Goal: Register for event/course

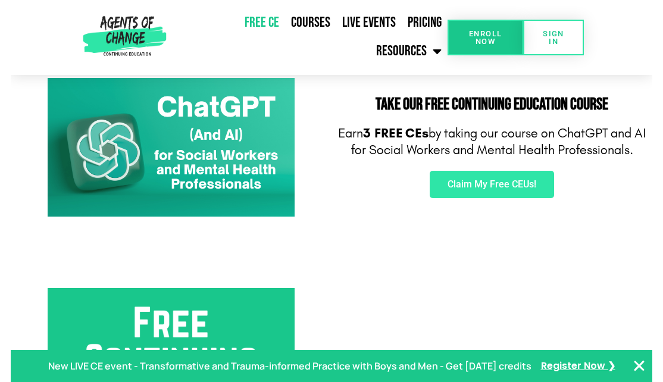
scroll to position [210, 0]
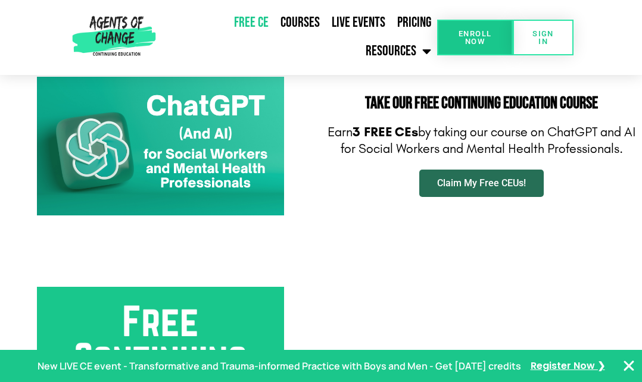
click at [442, 185] on span "Claim My Free CEUs!" at bounding box center [481, 184] width 89 height 10
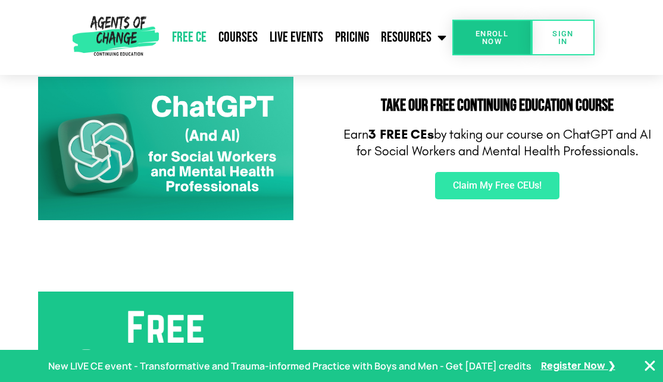
click at [385, 154] on p "Earn 3 FREE CEs by taking our course on ChatGPT and AI for Social Workers and M…" at bounding box center [498, 143] width 320 height 34
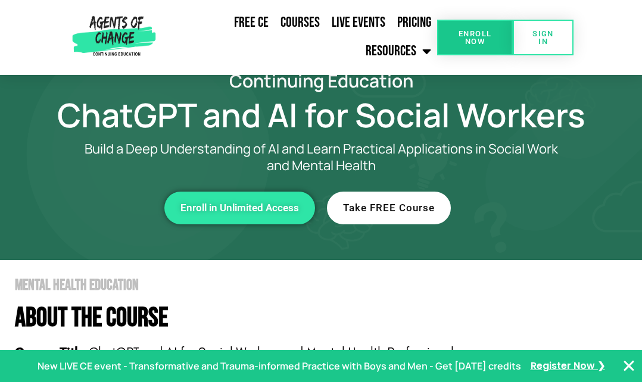
scroll to position [35, 0]
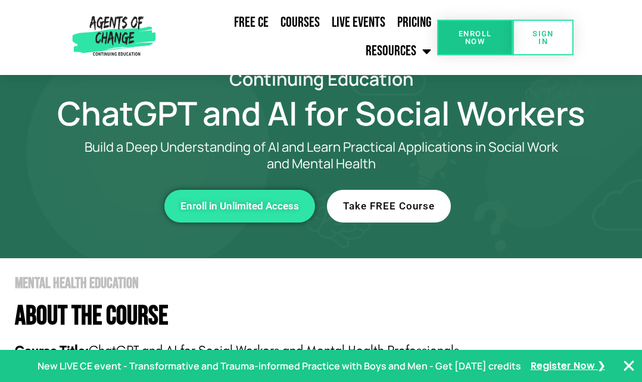
click at [422, 203] on span "Take FREE Course" at bounding box center [389, 206] width 92 height 10
